Goal: Information Seeking & Learning: Learn about a topic

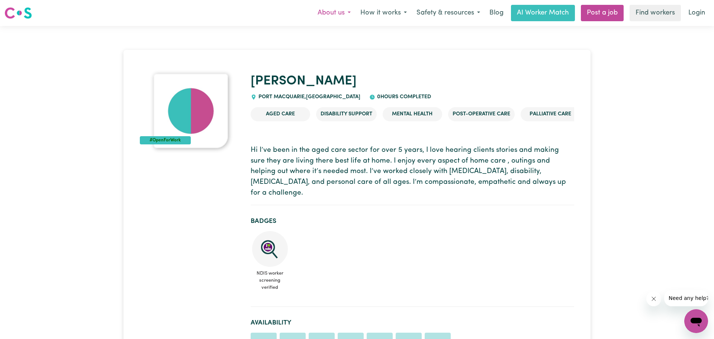
click at [334, 16] on button "About us" at bounding box center [334, 13] width 43 height 16
click at [334, 31] on link "About Careseekers" at bounding box center [325, 29] width 59 height 14
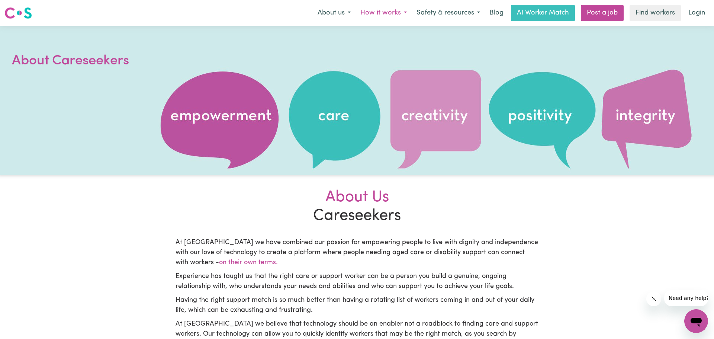
click at [392, 11] on button "How it works" at bounding box center [384, 13] width 56 height 16
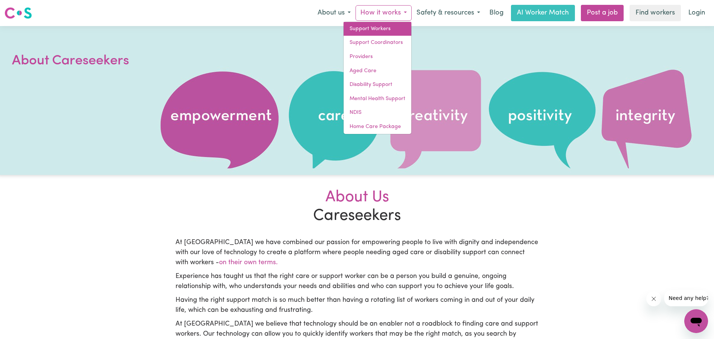
click at [382, 33] on link "Support Workers" at bounding box center [378, 29] width 68 height 14
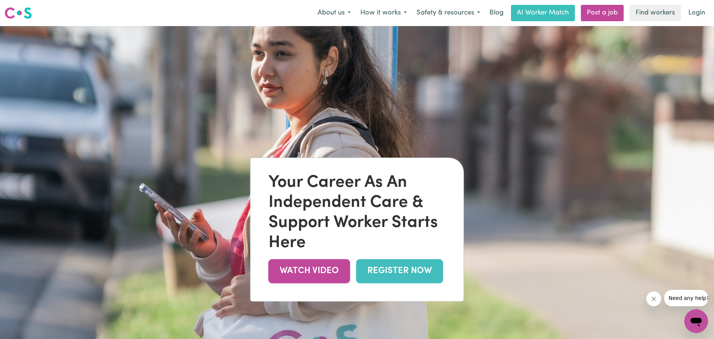
click at [562, 55] on img at bounding box center [357, 195] width 714 height 339
click at [385, 9] on button "How it works" at bounding box center [384, 13] width 56 height 16
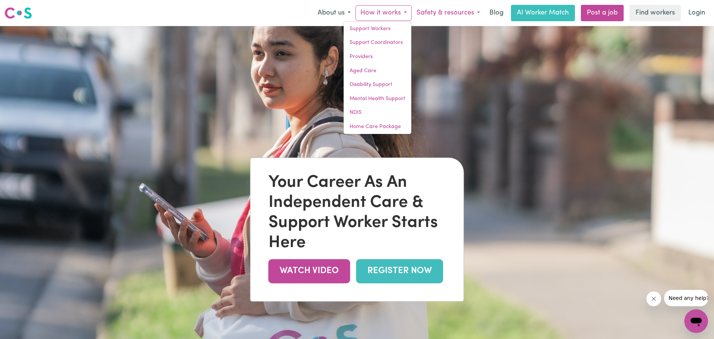
click at [460, 13] on button "Safety & resources" at bounding box center [448, 13] width 73 height 16
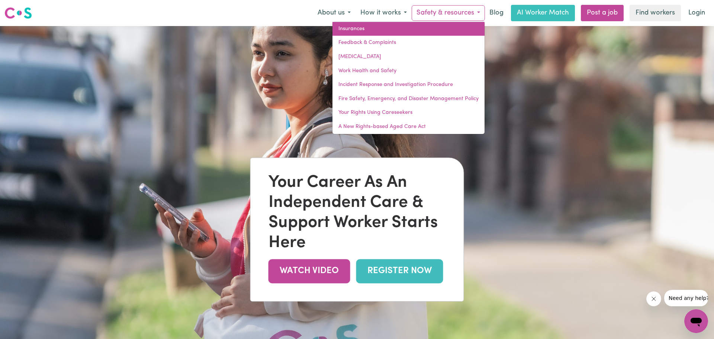
click at [441, 28] on link "Insurances" at bounding box center [409, 29] width 152 height 14
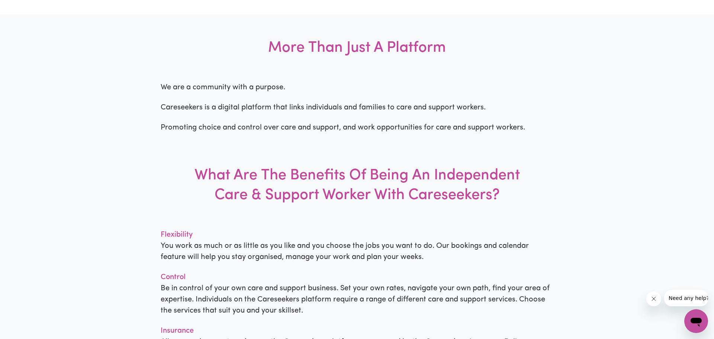
scroll to position [504, 0]
